Goal: Navigation & Orientation: Understand site structure

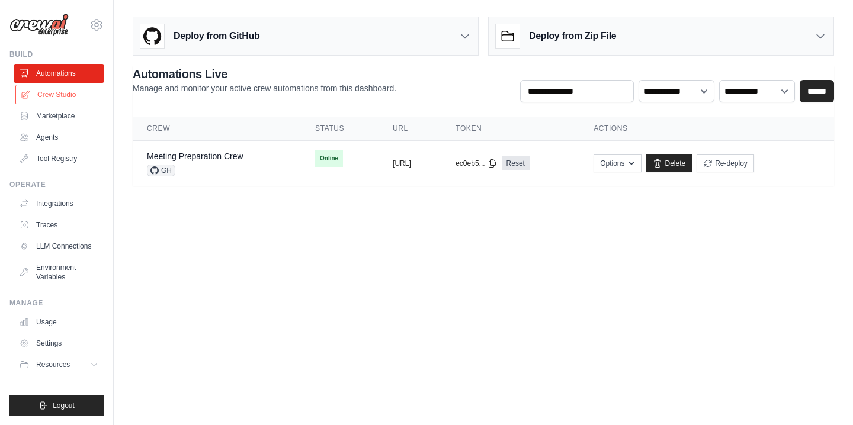
click at [60, 97] on link "Crew Studio" at bounding box center [59, 94] width 89 height 19
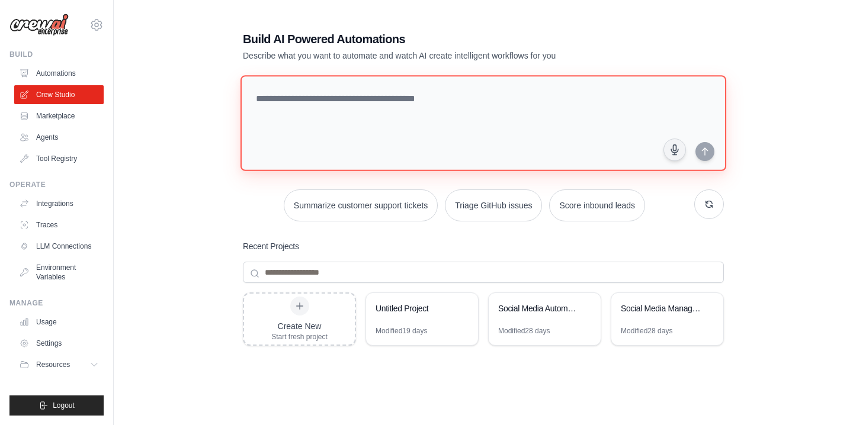
click at [287, 105] on textarea at bounding box center [484, 123] width 486 height 96
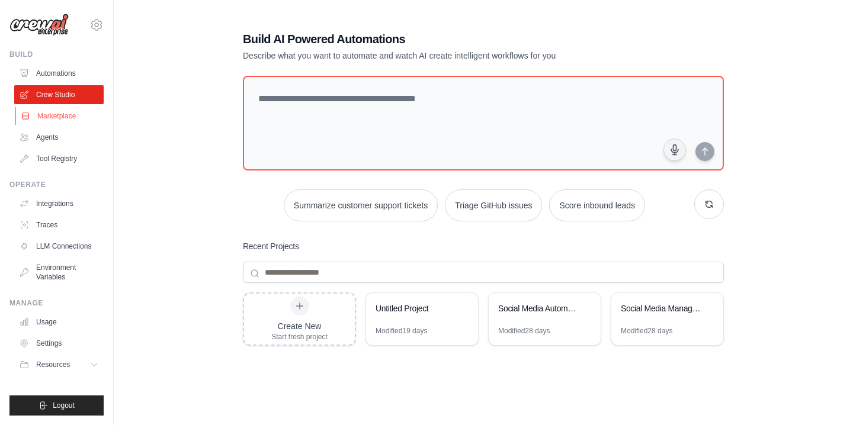
click at [67, 117] on link "Marketplace" at bounding box center [59, 116] width 89 height 19
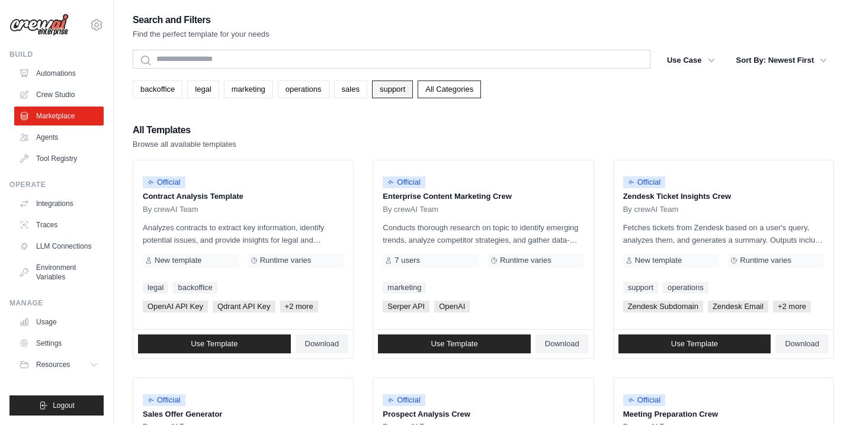
click at [406, 96] on link "support" at bounding box center [392, 90] width 41 height 18
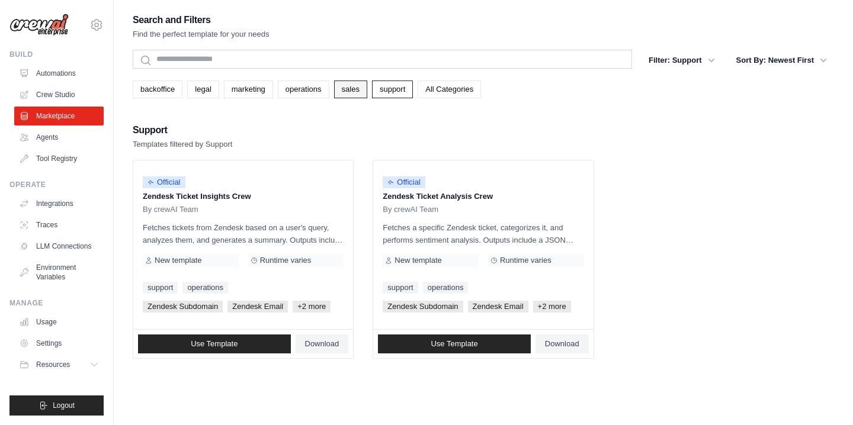
click at [361, 86] on link "sales" at bounding box center [350, 90] width 33 height 18
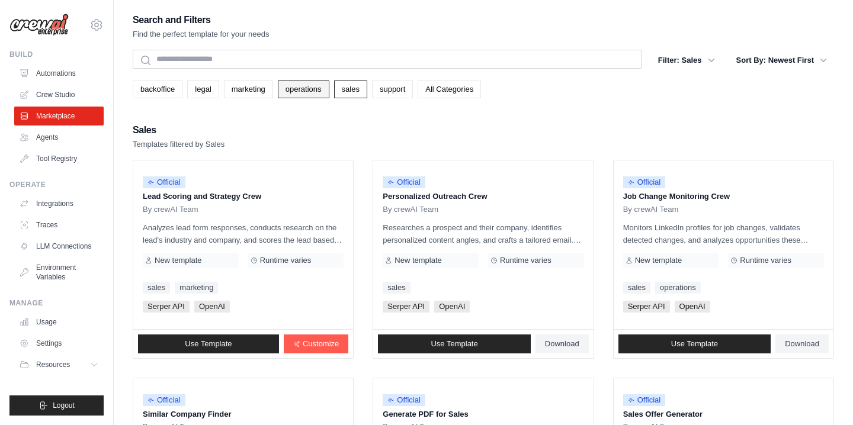
click at [297, 94] on link "operations" at bounding box center [304, 90] width 52 height 18
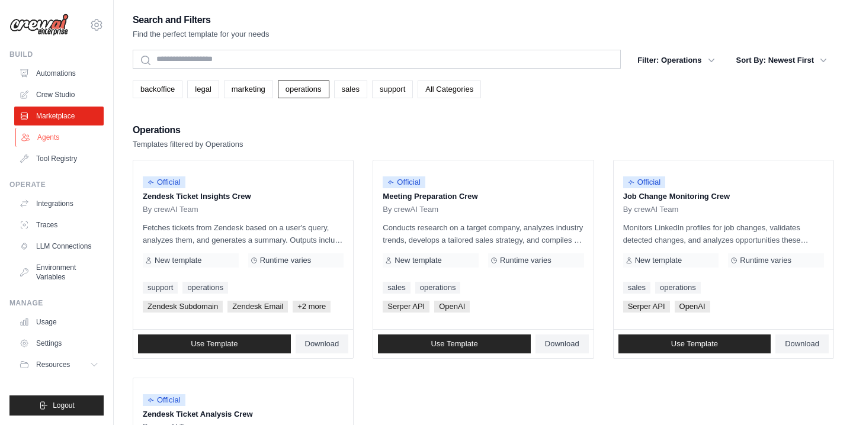
click at [57, 136] on link "Agents" at bounding box center [59, 137] width 89 height 19
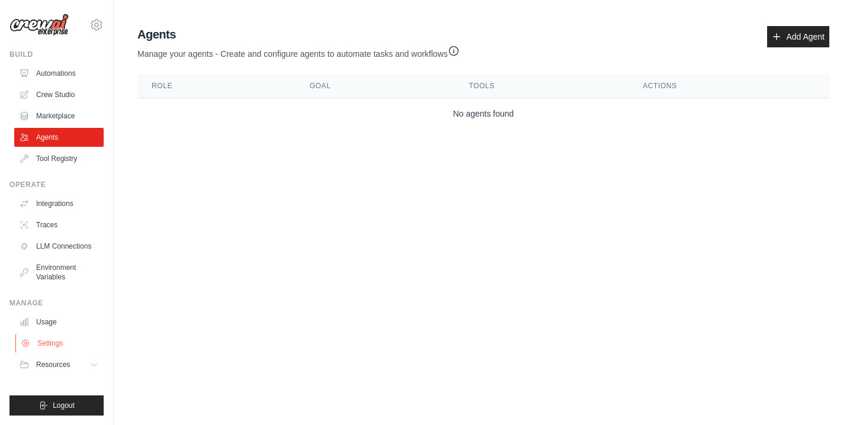
click at [68, 337] on link "Settings" at bounding box center [59, 343] width 89 height 19
